Goal: Use online tool/utility

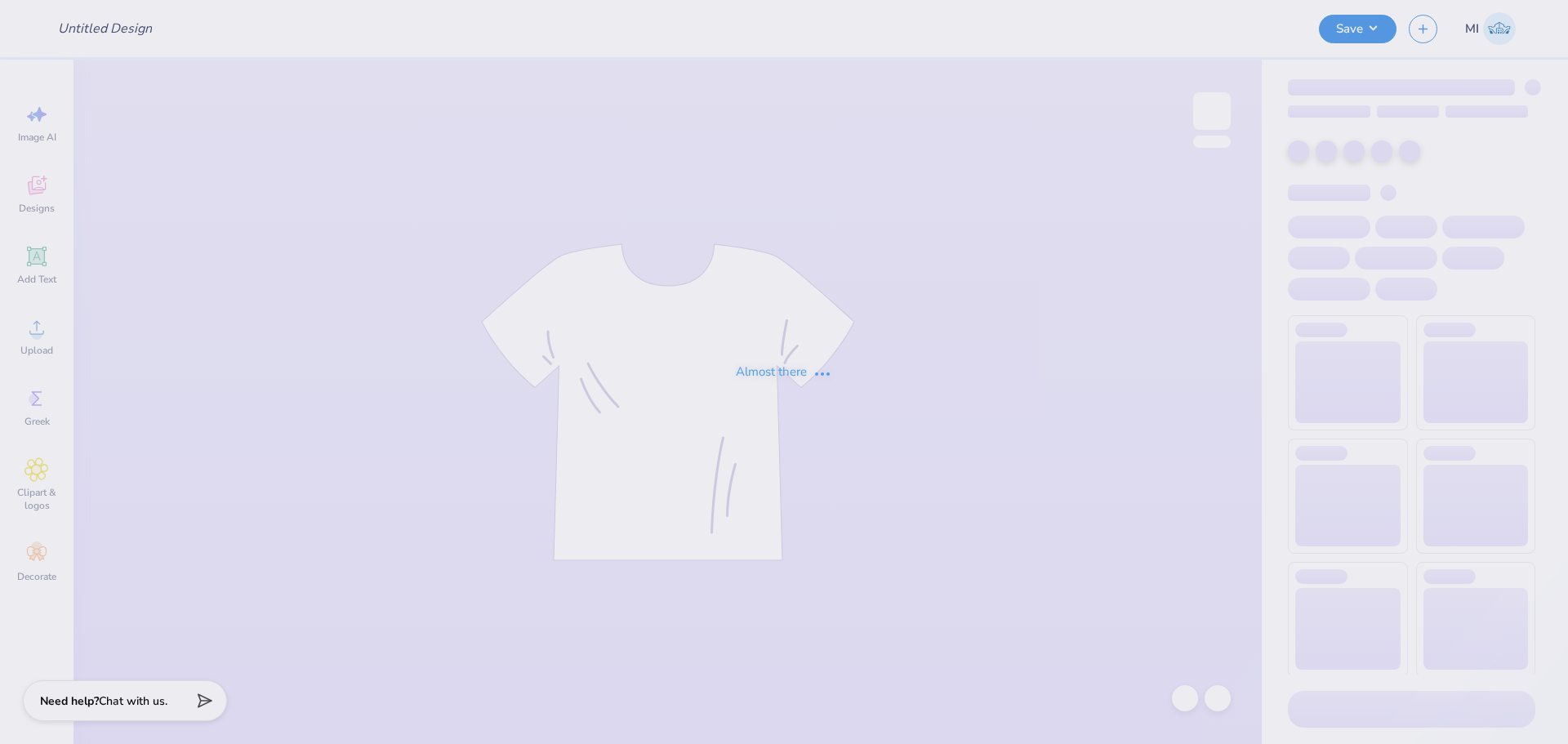
type input "Nick Nelson : California State University, Chico"
type input "24"
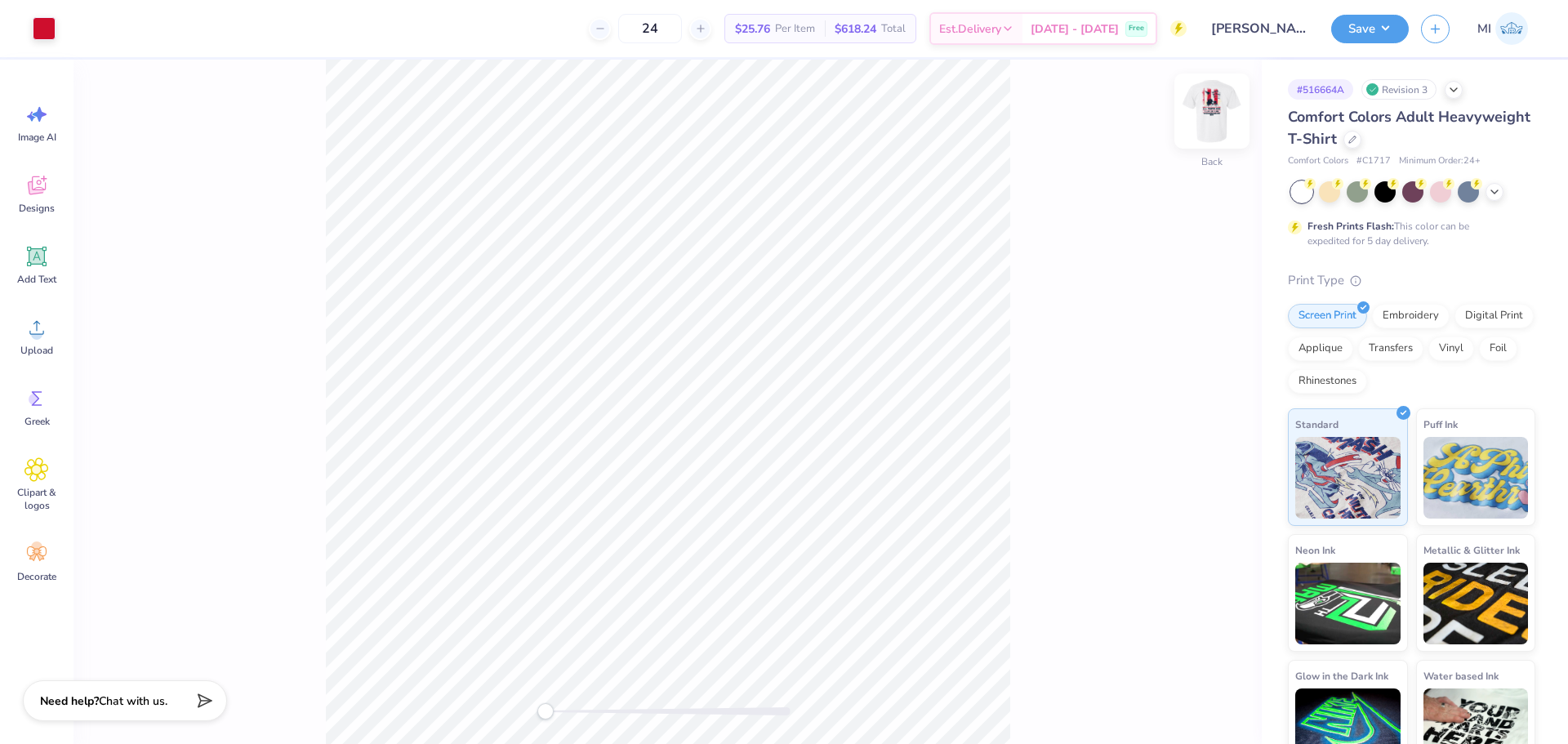
click at [1227, 101] on img at bounding box center [1212, 111] width 65 height 65
type input "1.29"
type input "2.33"
type input "8.71"
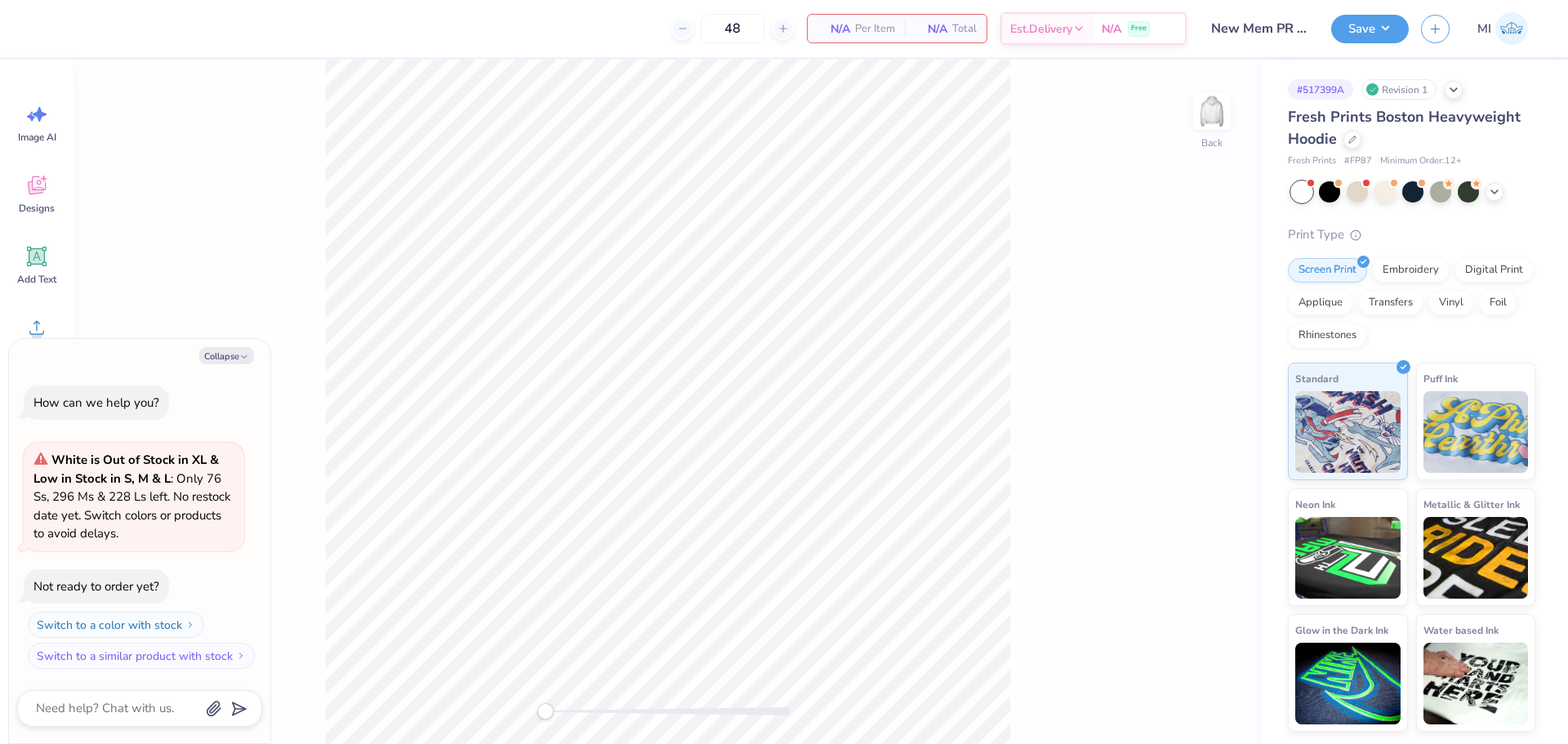
type textarea "x"
